Goal: Information Seeking & Learning: Learn about a topic

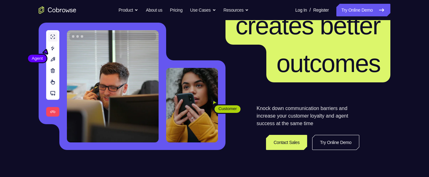
scroll to position [117, 0]
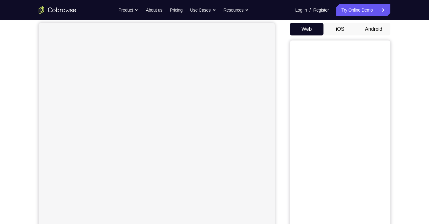
scroll to position [57, 0]
click at [342, 26] on button "iOS" at bounding box center [340, 31] width 34 height 13
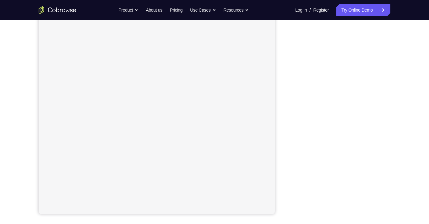
scroll to position [77, 0]
click at [416, 55] on div "Your Support Agent Your Customer Web iOS Android Next Steps We’d be happy to gi…" at bounding box center [214, 150] width 429 height 414
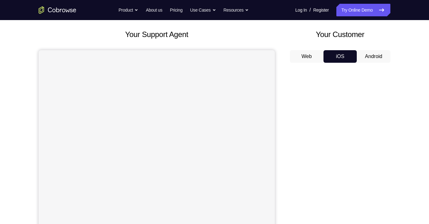
scroll to position [27, 0]
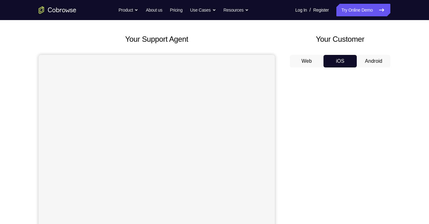
click at [304, 60] on button "Web" at bounding box center [307, 61] width 34 height 13
click at [338, 61] on button "iOS" at bounding box center [340, 61] width 34 height 13
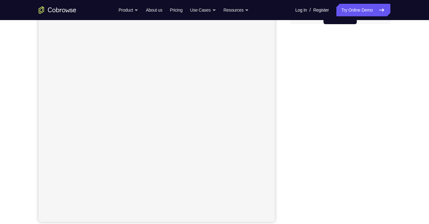
scroll to position [70, 0]
click at [403, 92] on div "Your Support Agent Your Customer Web iOS Android Next Steps We’d be happy to gi…" at bounding box center [215, 157] width 402 height 414
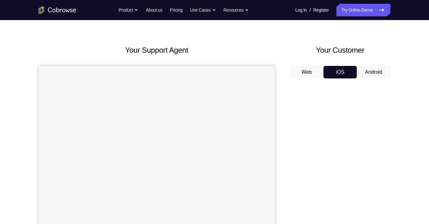
scroll to position [19, 0]
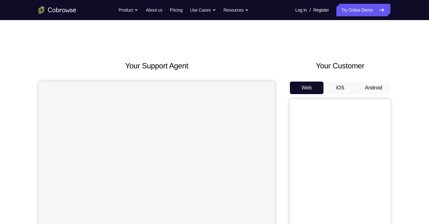
click at [341, 85] on button "iOS" at bounding box center [340, 88] width 34 height 13
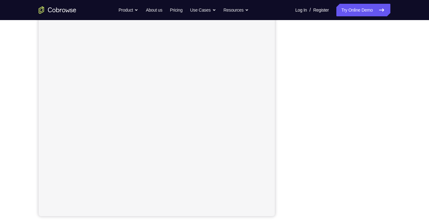
scroll to position [77, 0]
